Goal: Obtain resource: Obtain resource

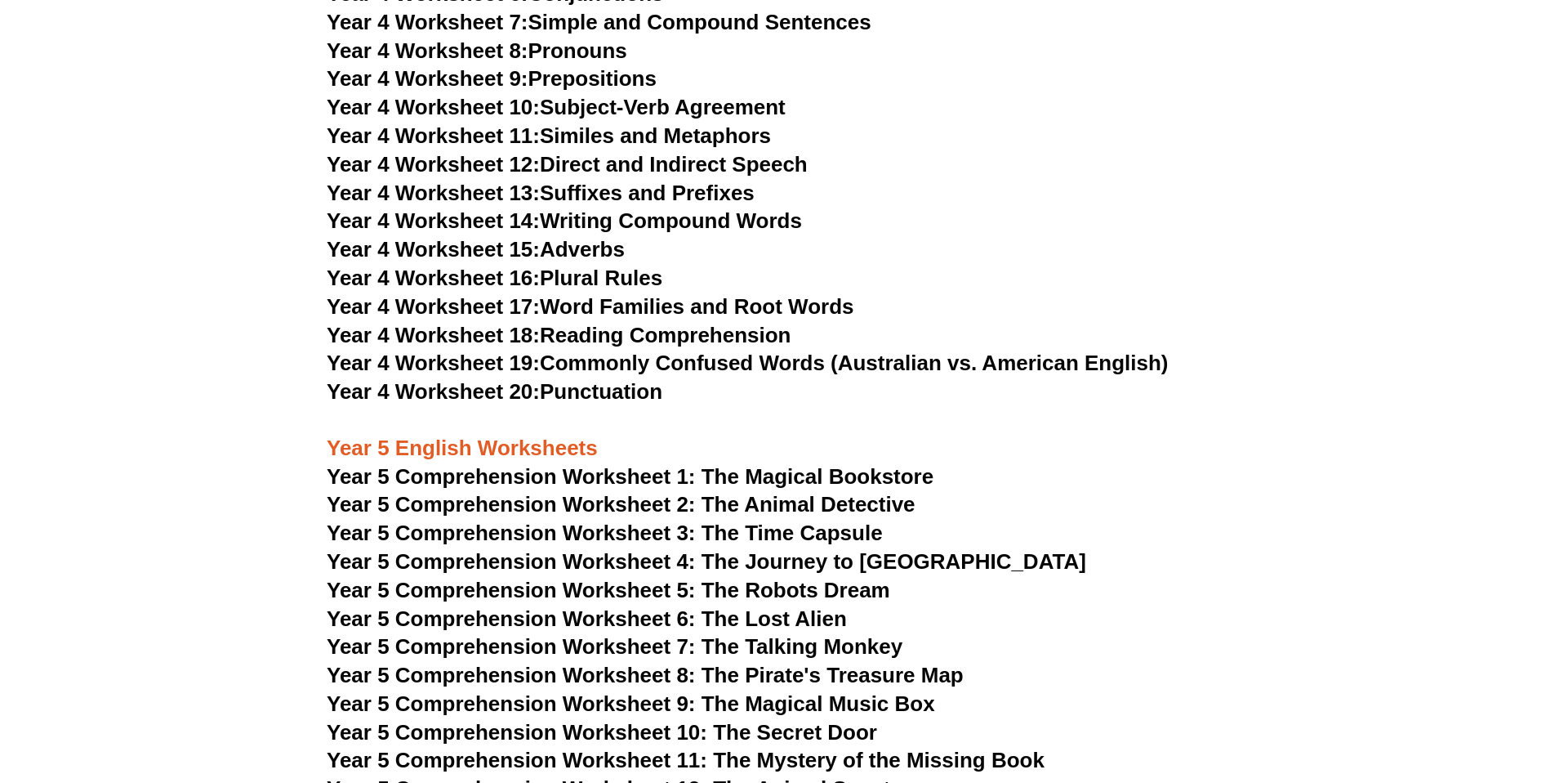
scroll to position [6899, 0]
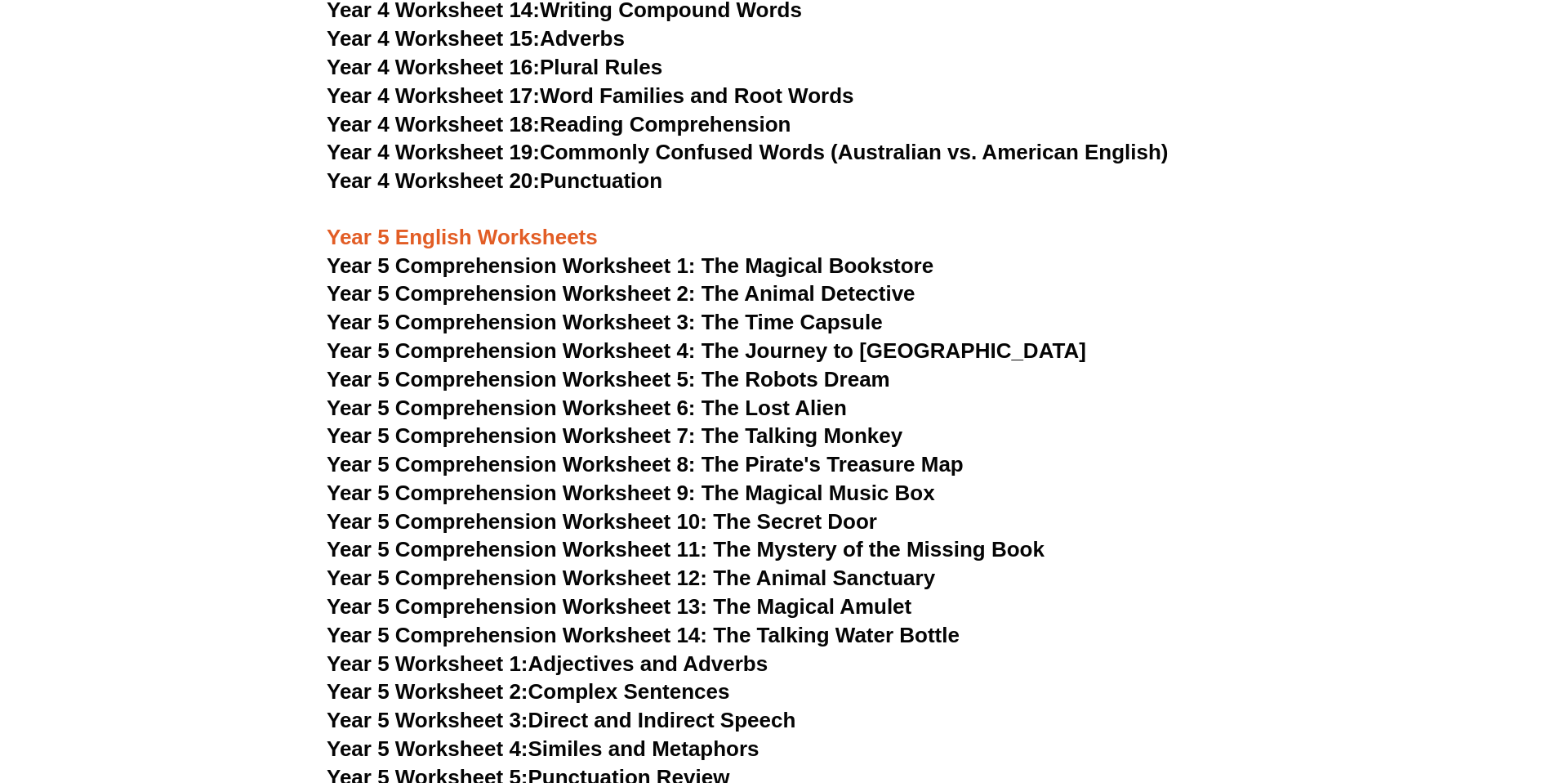
click at [687, 342] on span "Year 5 Comprehension Worksheet 4: The Journey to [GEOGRAPHIC_DATA]" at bounding box center [706, 349] width 759 height 24
click at [692, 378] on span "Year 5 Comprehension Worksheet 5: The Robots Dream" at bounding box center [608, 378] width 563 height 24
click at [658, 412] on span "Year 5 Comprehension Worksheet 6: The Lost Alien" at bounding box center [587, 407] width 520 height 24
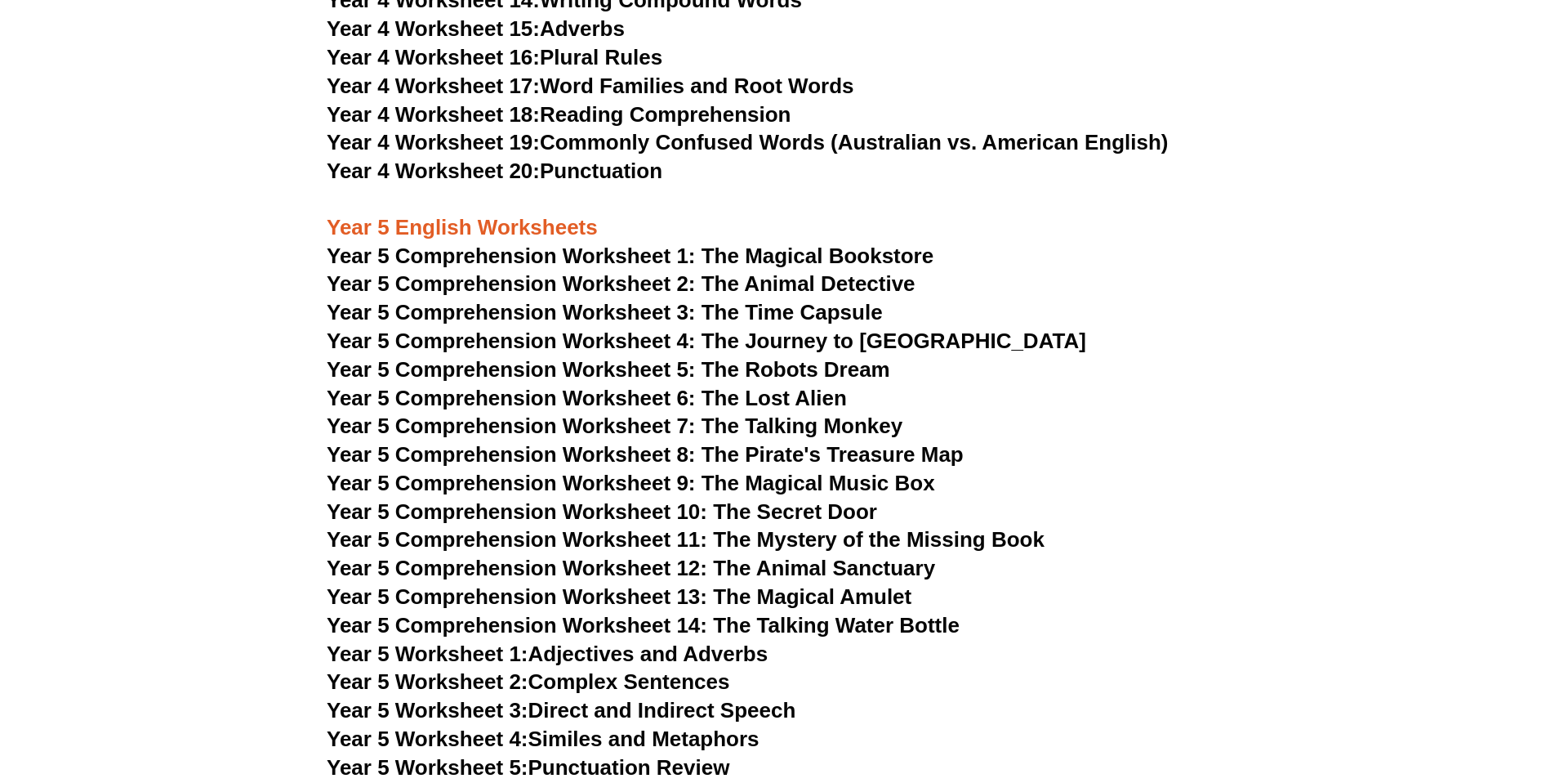
scroll to position [6911, 0]
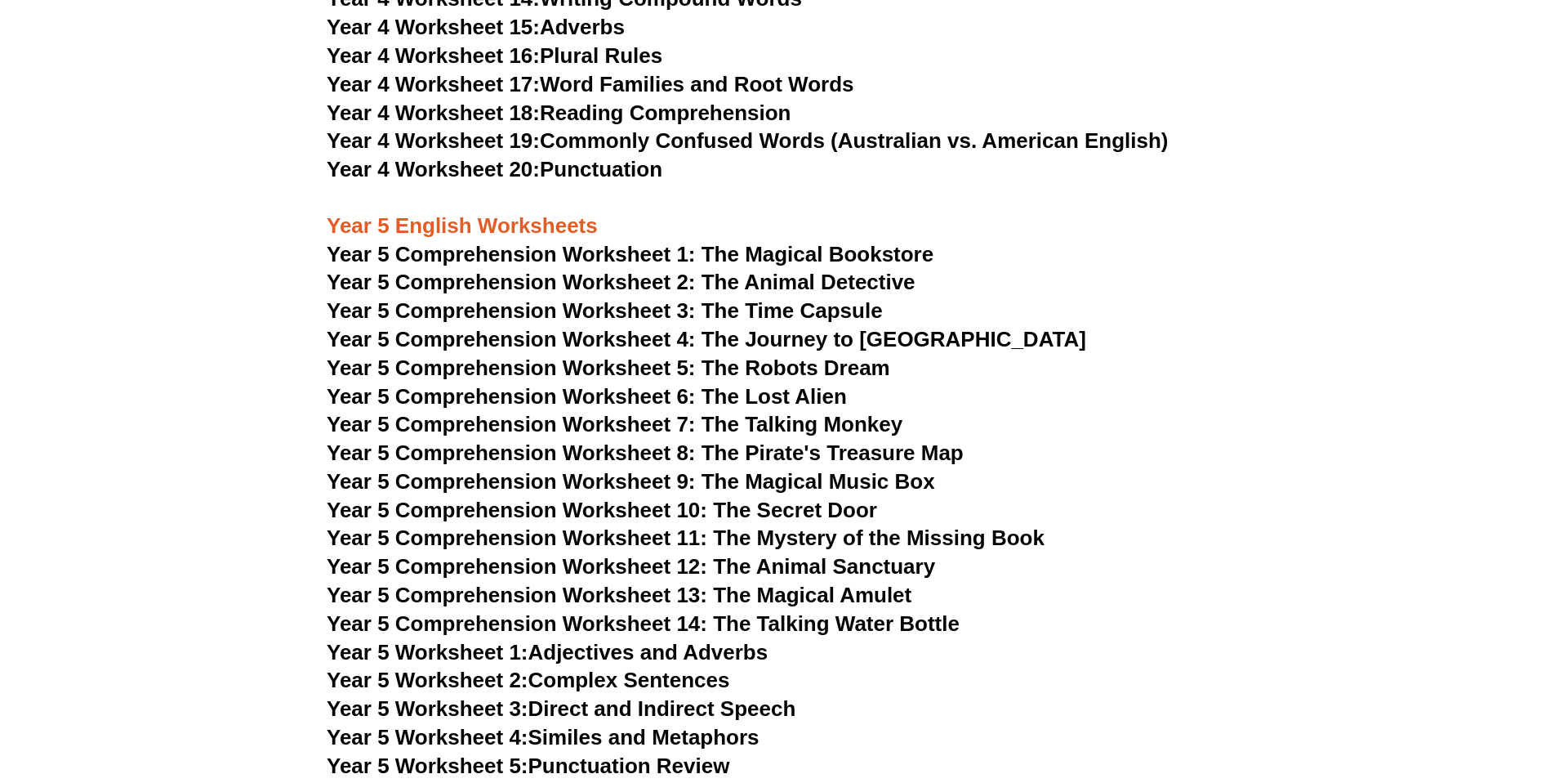
click at [576, 424] on span "Year 5 Comprehension Worksheet 7: The Talking Monkey" at bounding box center [614, 423] width 576 height 24
click at [643, 458] on span "Year 5 Comprehension Worksheet 8: The Pirate's Treasure Map" at bounding box center [645, 452] width 636 height 24
click at [561, 484] on span "Year 5 Comprehension Worksheet 9: The Magical Music Box" at bounding box center [631, 481] width 608 height 24
click at [578, 506] on span "Year 5 Comprehension Worksheet 10: The Secret Door" at bounding box center [602, 509] width 550 height 24
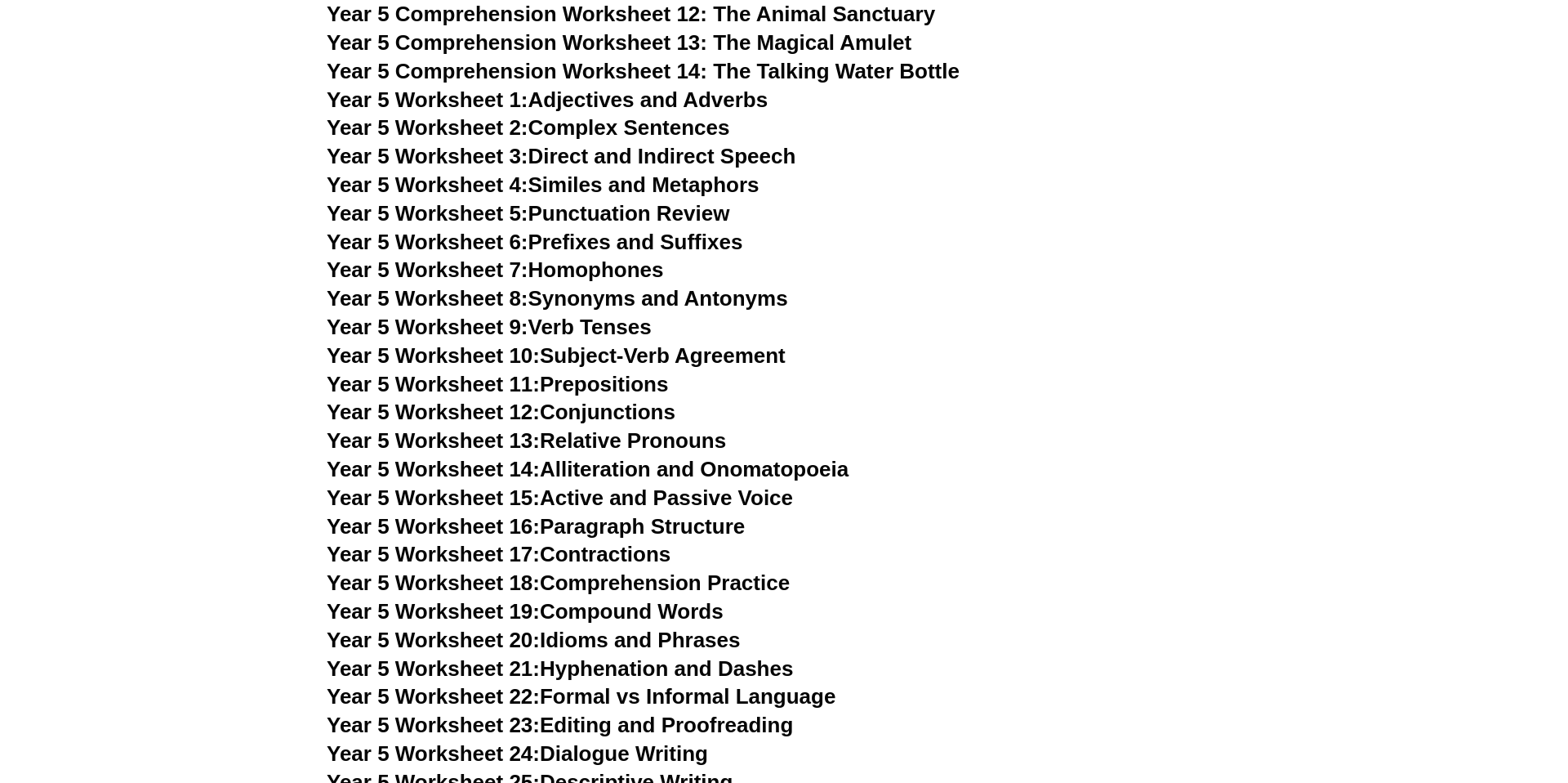
scroll to position [7098, 0]
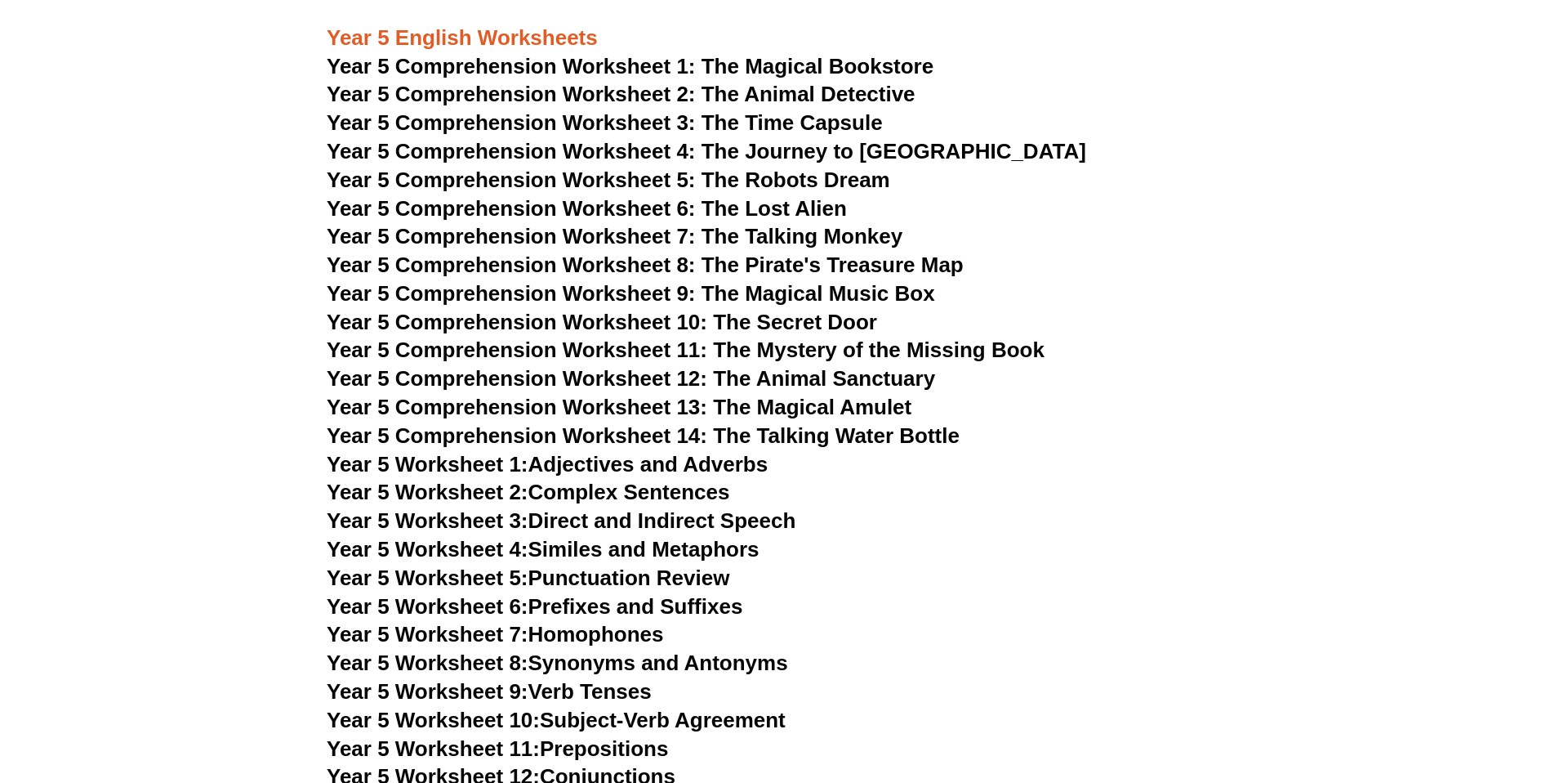
click at [789, 346] on span "Year 5 Comprehension Worksheet 11: The Mystery of the Missing Book" at bounding box center [686, 349] width 718 height 24
click at [709, 376] on span "Year 5 Comprehension Worksheet 12: The Animal Sanctuary" at bounding box center [631, 377] width 608 height 24
click at [721, 407] on span "Year 5 Comprehension Worksheet 13: The Magical Amulet" at bounding box center [619, 407] width 584 height 24
click at [608, 438] on span "Year 5 Comprehension Worksheet 14: The Talking Water Bottle" at bounding box center [643, 435] width 633 height 24
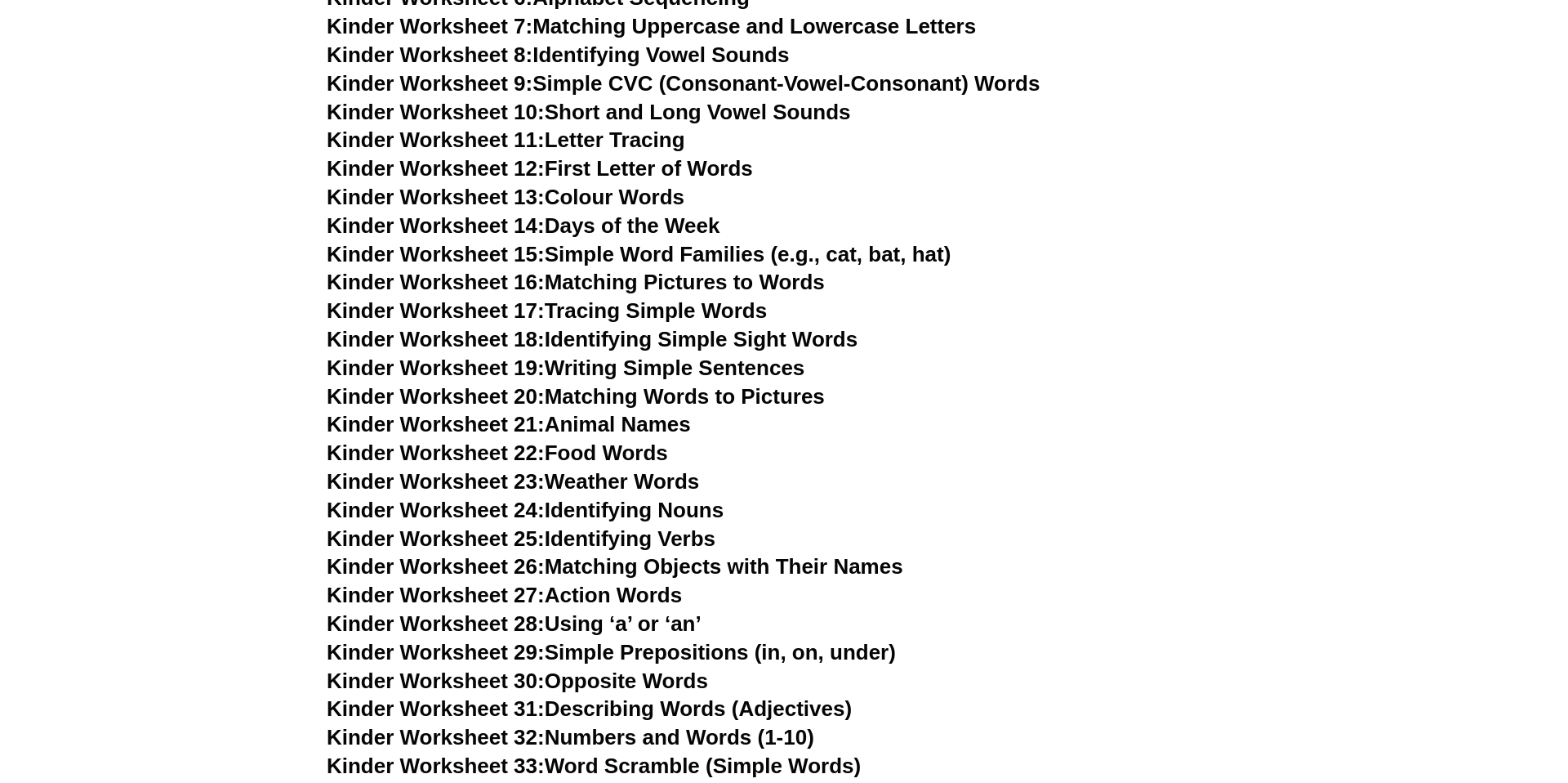
scroll to position [921, 0]
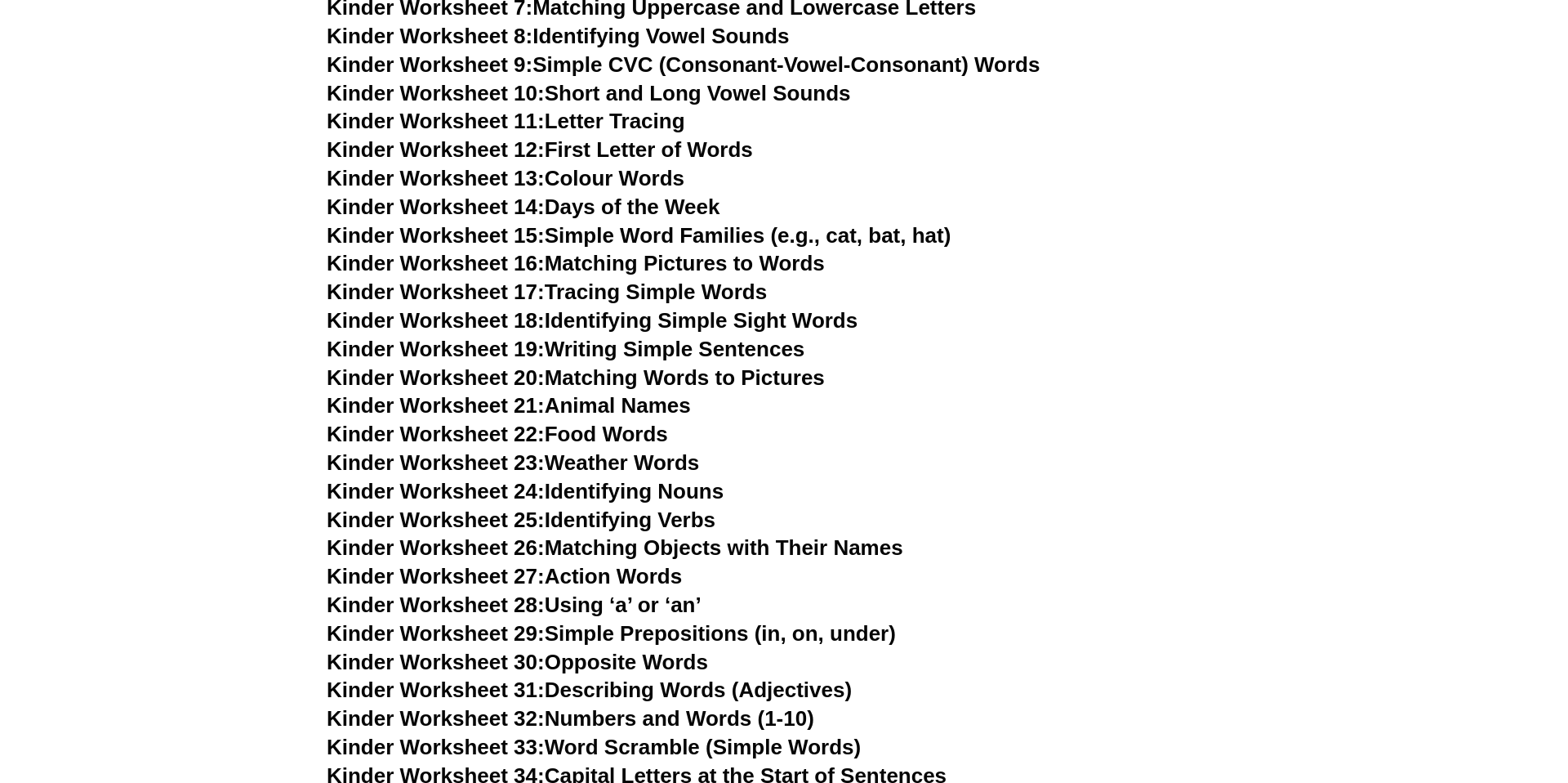
click at [543, 326] on span "Kinder Worksheet 18:" at bounding box center [435, 319] width 218 height 24
click at [680, 342] on link "Kinder Worksheet 19: Writing Simple Sentences" at bounding box center [566, 348] width 478 height 24
click at [663, 379] on link "Kinder Worksheet 20: Matching Words to Pictures" at bounding box center [576, 376] width 498 height 24
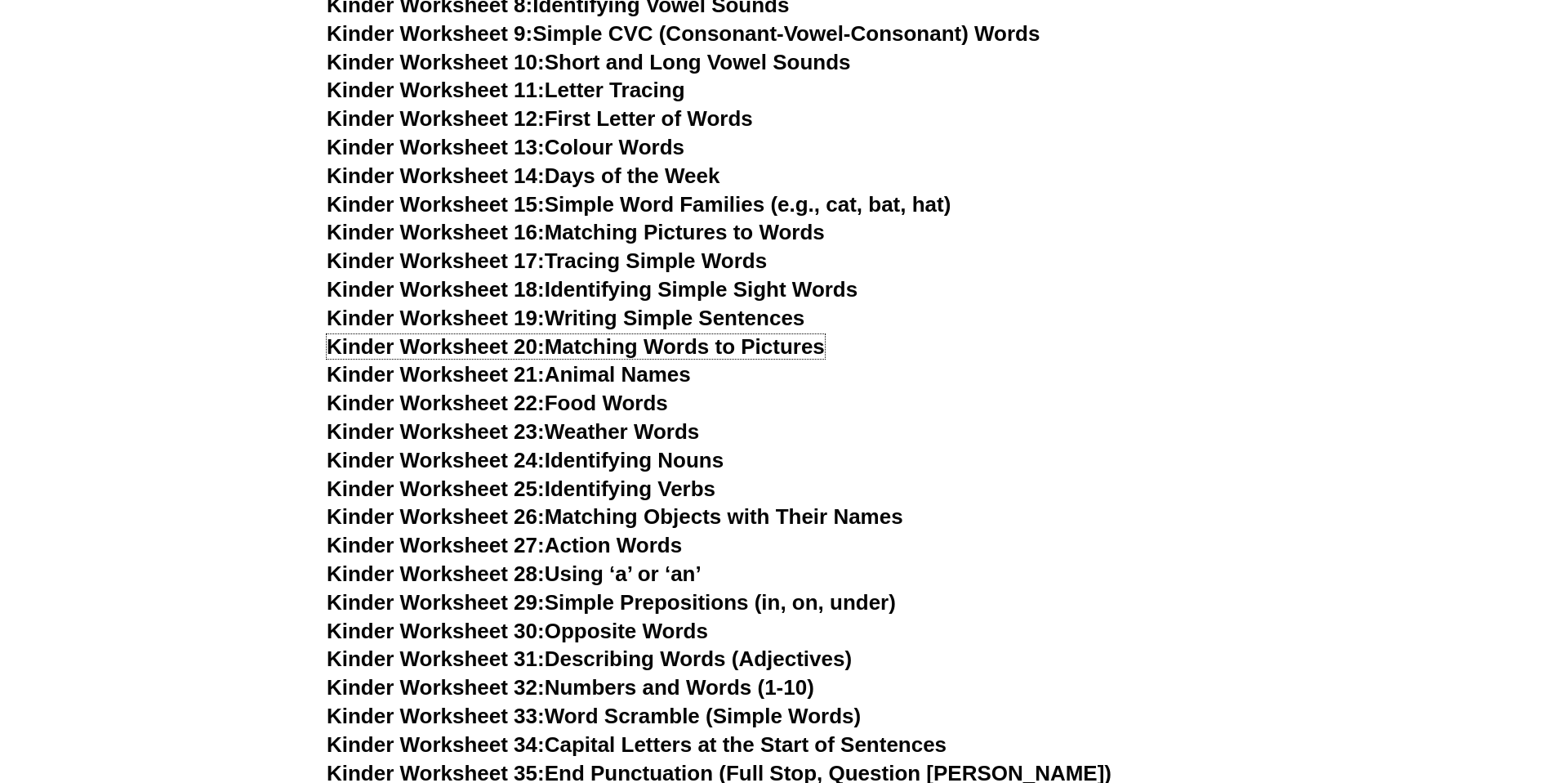
scroll to position [955, 0]
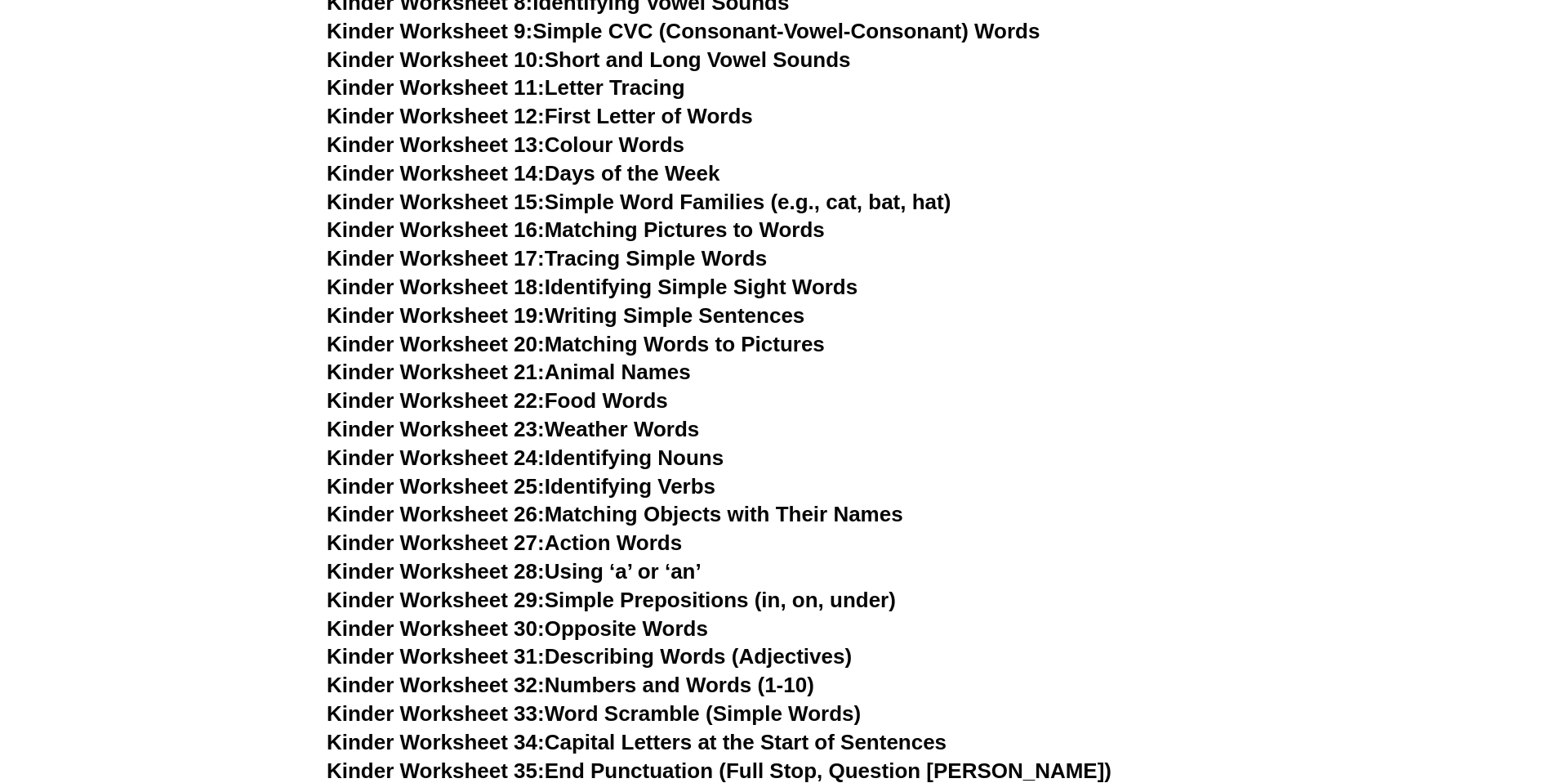
click at [668, 652] on link "Kinder Worksheet 31: Describing Words (Adjectives)" at bounding box center [589, 655] width 525 height 24
